Goal: Task Accomplishment & Management: Use online tool/utility

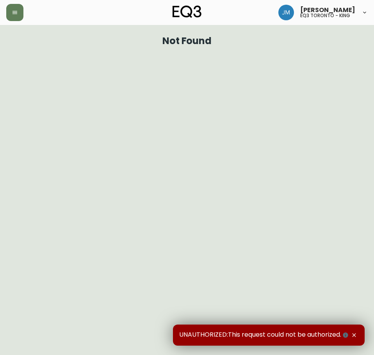
click at [24, 12] on div at bounding box center [66, 12] width 120 height 17
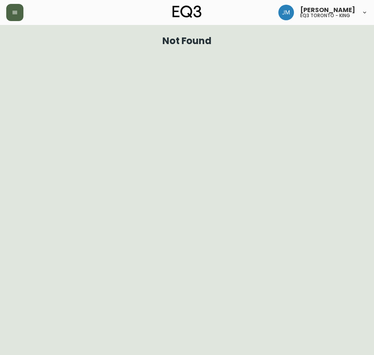
click at [15, 15] on icon "button" at bounding box center [15, 12] width 6 height 6
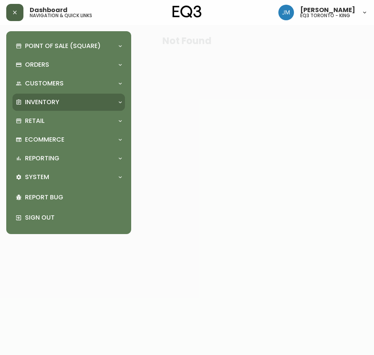
click at [34, 104] on p "Inventory" at bounding box center [42, 102] width 34 height 9
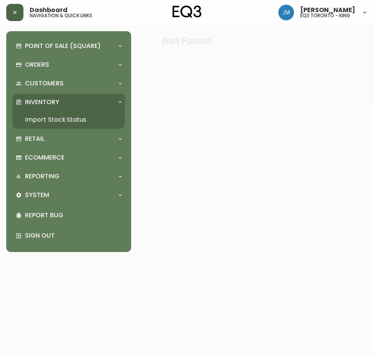
click at [35, 120] on link "Import Stock Status" at bounding box center [68, 120] width 112 height 18
